Goal: Check status: Check status

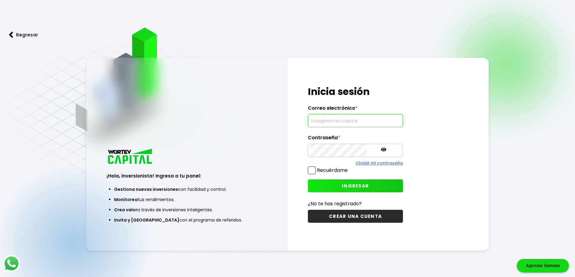
click at [332, 121] on input "text" at bounding box center [355, 120] width 90 height 13
type input "[EMAIL_ADDRESS][DOMAIN_NAME]"
click at [343, 187] on span "INGRESAR" at bounding box center [355, 186] width 27 height 6
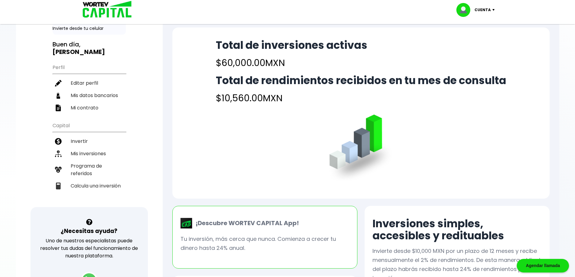
scroll to position [30, 0]
click at [98, 148] on li "Mis inversiones" at bounding box center [88, 154] width 73 height 12
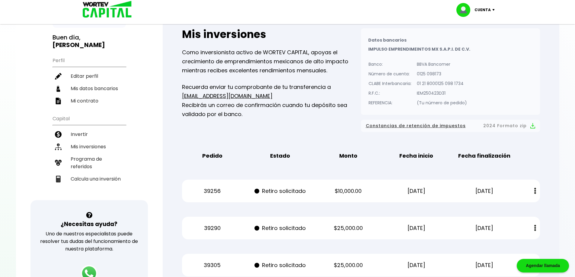
scroll to position [30, 0]
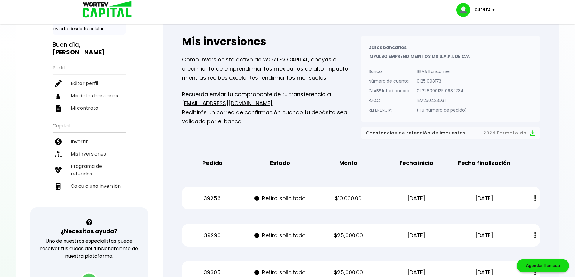
click at [531, 133] on img at bounding box center [532, 133] width 5 height 6
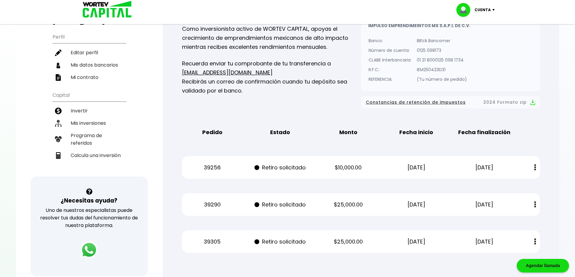
scroll to position [121, 0]
